Goal: Information Seeking & Learning: Learn about a topic

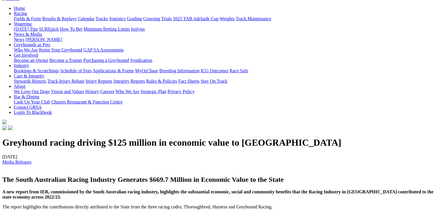
scroll to position [58, 0]
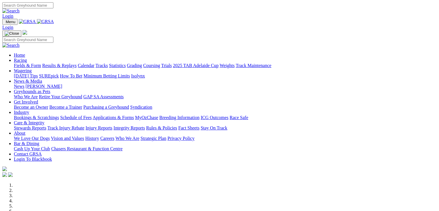
click at [29, 110] on link "Industry" at bounding box center [21, 112] width 15 height 5
